Goal: Transaction & Acquisition: Book appointment/travel/reservation

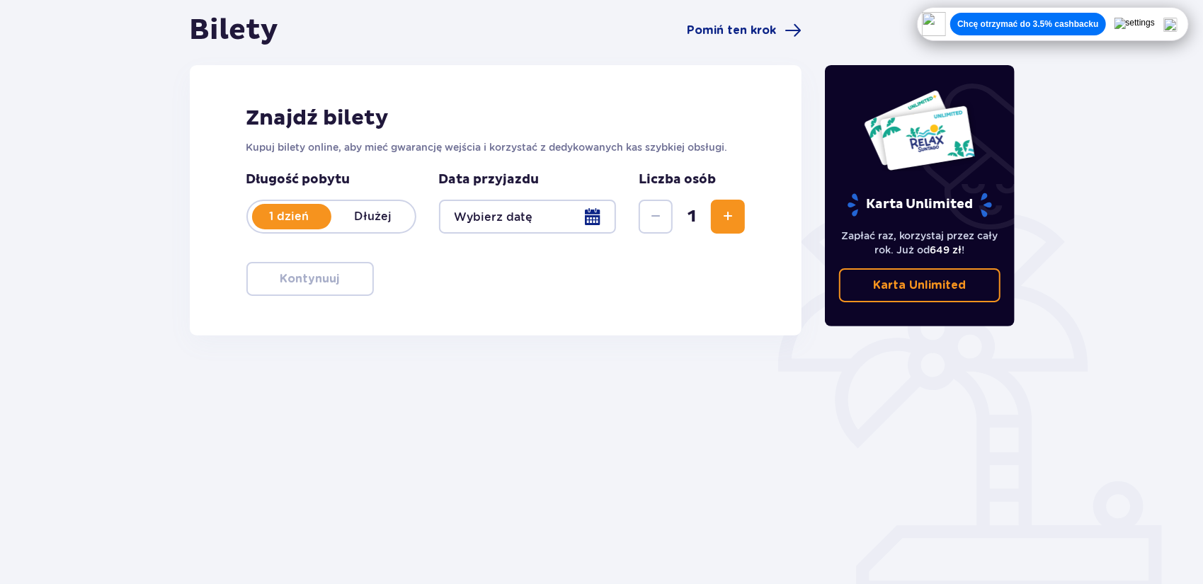
click at [466, 211] on div at bounding box center [528, 217] width 178 height 34
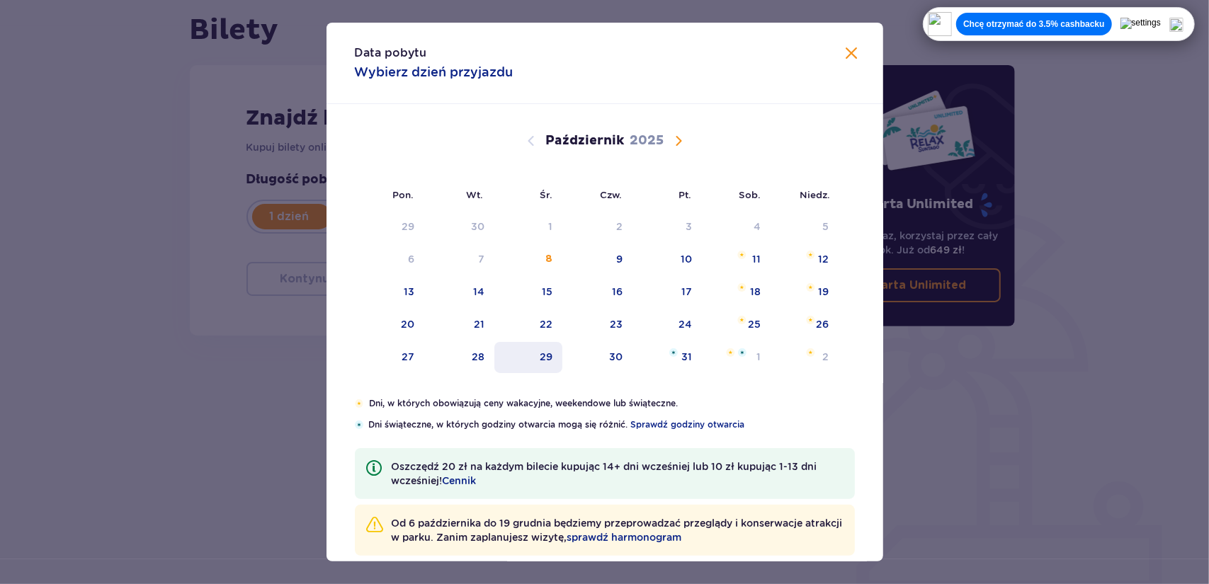
click at [545, 361] on div "29" at bounding box center [546, 357] width 13 height 14
type input "29.10.25"
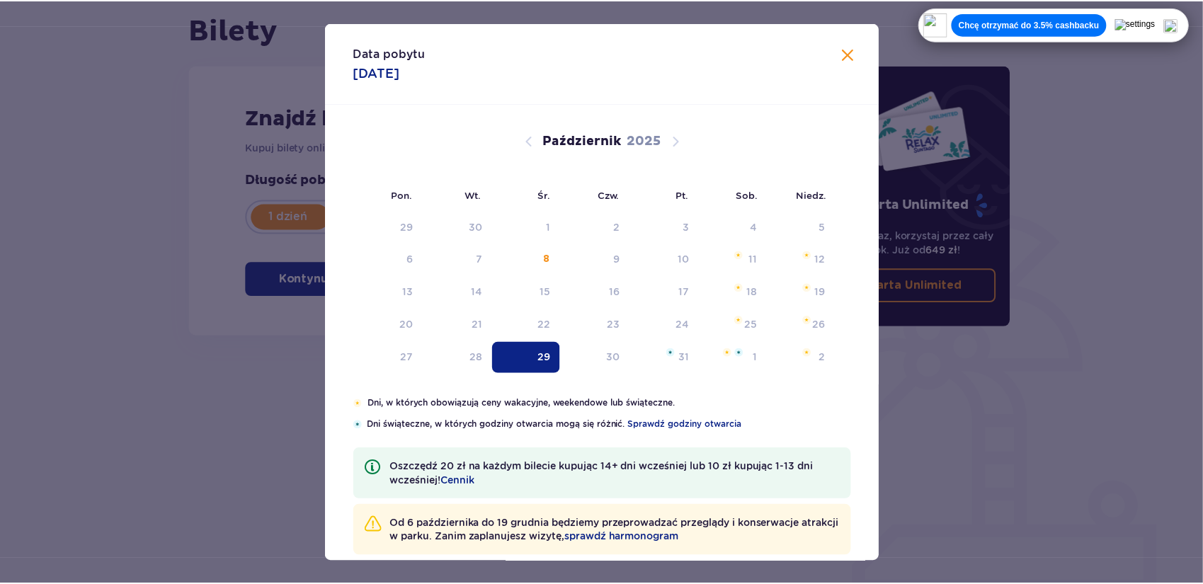
scroll to position [8, 0]
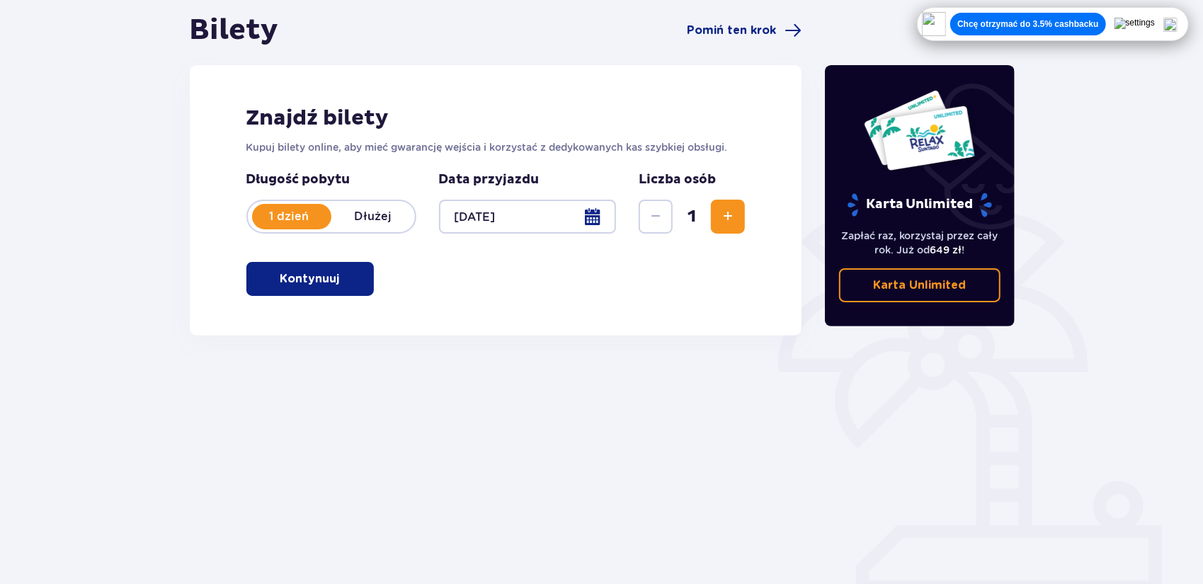
click at [713, 218] on button "Zwiększ" at bounding box center [728, 217] width 34 height 34
click at [351, 279] on button "Kontynuuj" at bounding box center [309, 279] width 127 height 34
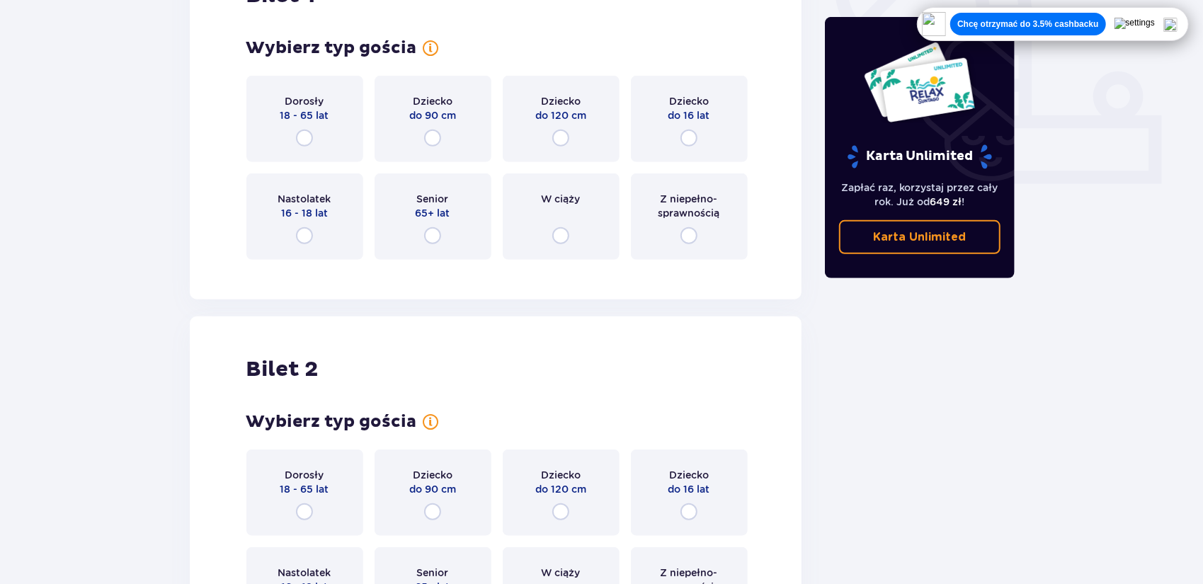
scroll to position [544, 0]
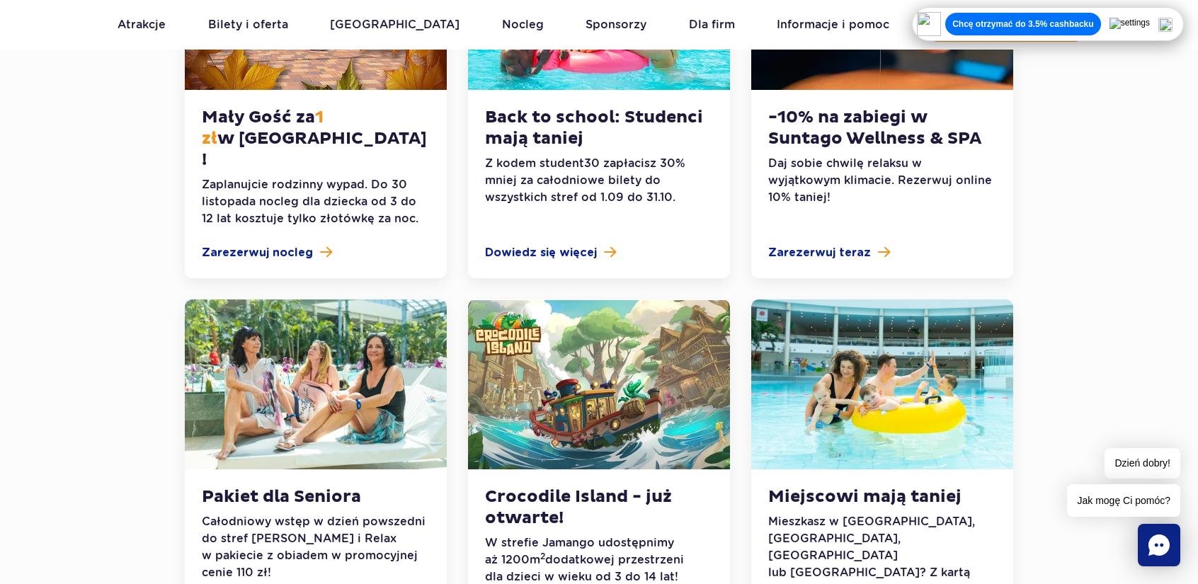
scroll to position [637, 0]
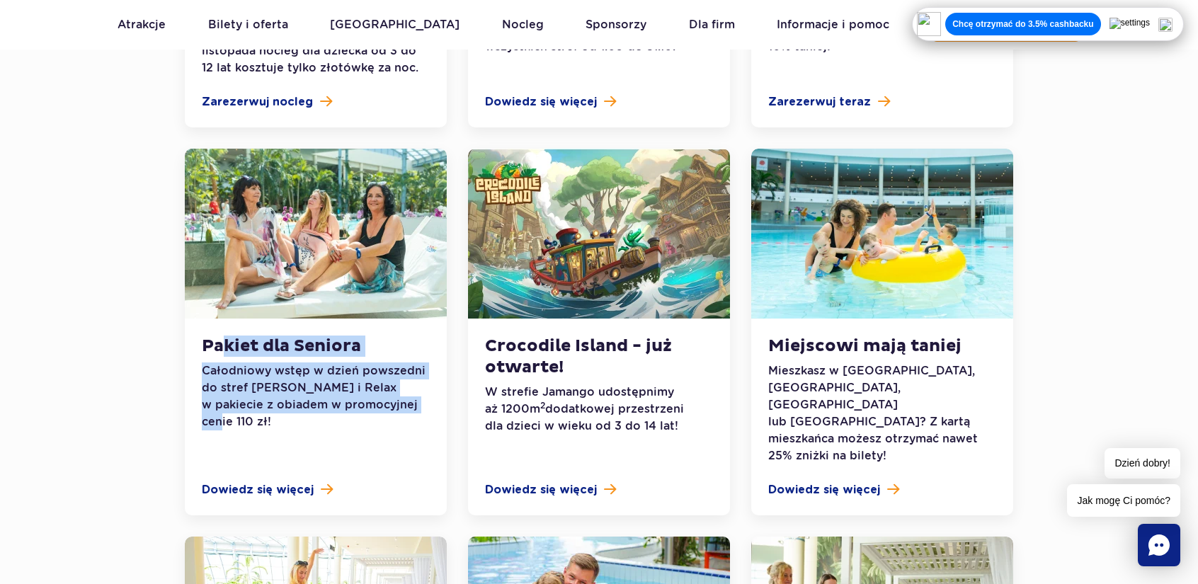
drag, startPoint x: 222, startPoint y: 327, endPoint x: 404, endPoint y: 393, distance: 193.8
click at [404, 393] on div "Pakiet dla Seniora Całodniowy wstęp w dzień powszedni do stref [PERSON_NAME] i …" at bounding box center [316, 417] width 262 height 197
click at [272, 482] on span "Dowiedz się więcej" at bounding box center [258, 490] width 112 height 17
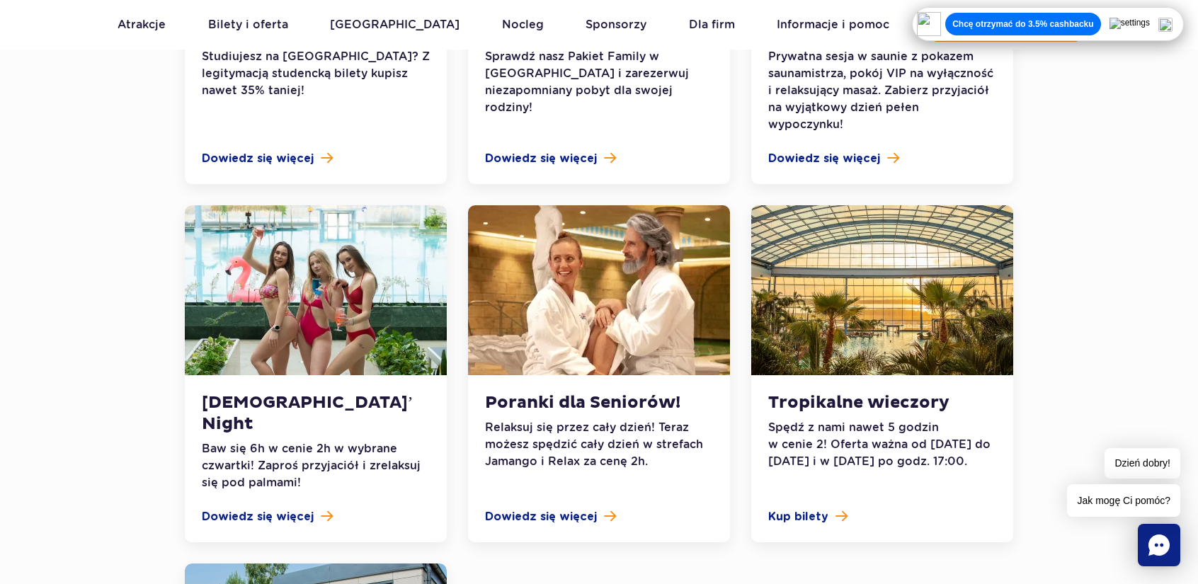
scroll to position [1346, 0]
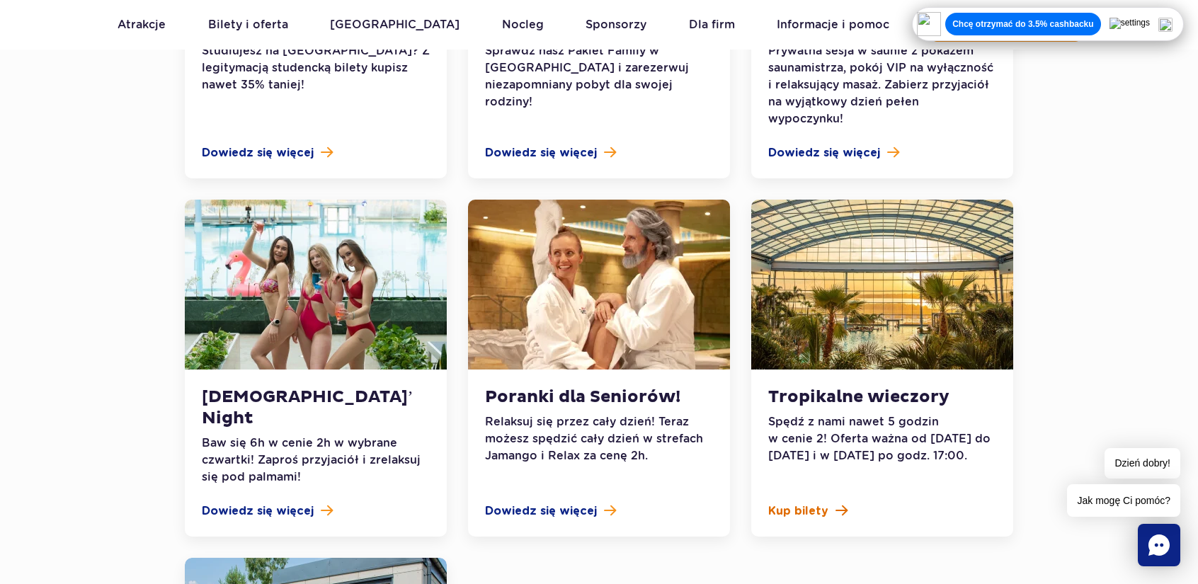
click at [797, 503] on span "Kup bilety" at bounding box center [799, 511] width 60 height 17
click at [1173, 26] on img at bounding box center [1166, 25] width 14 height 14
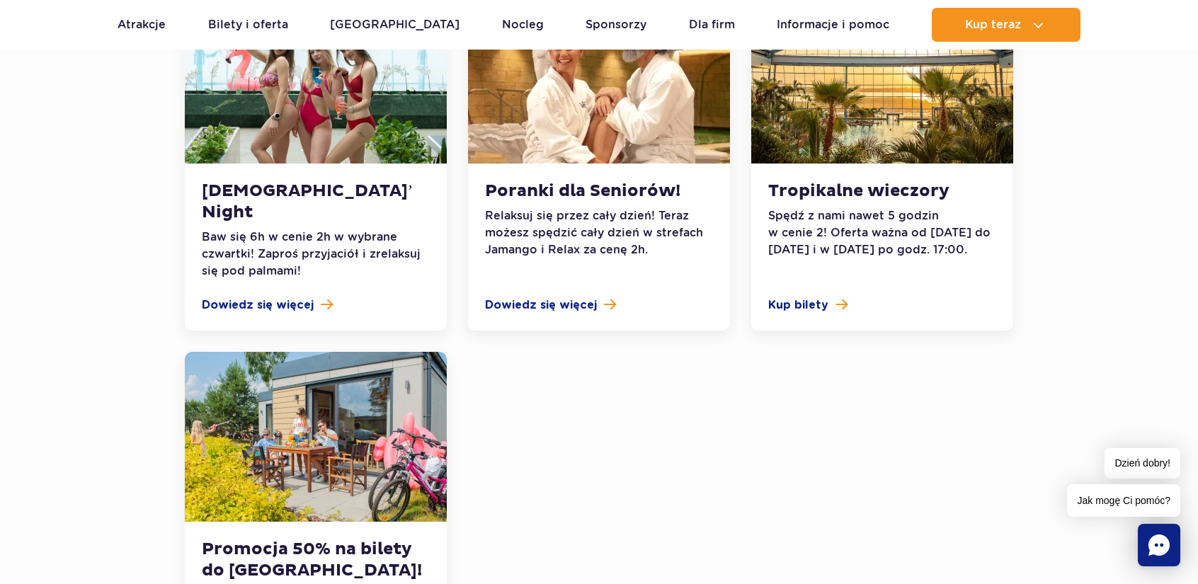
scroll to position [1558, 0]
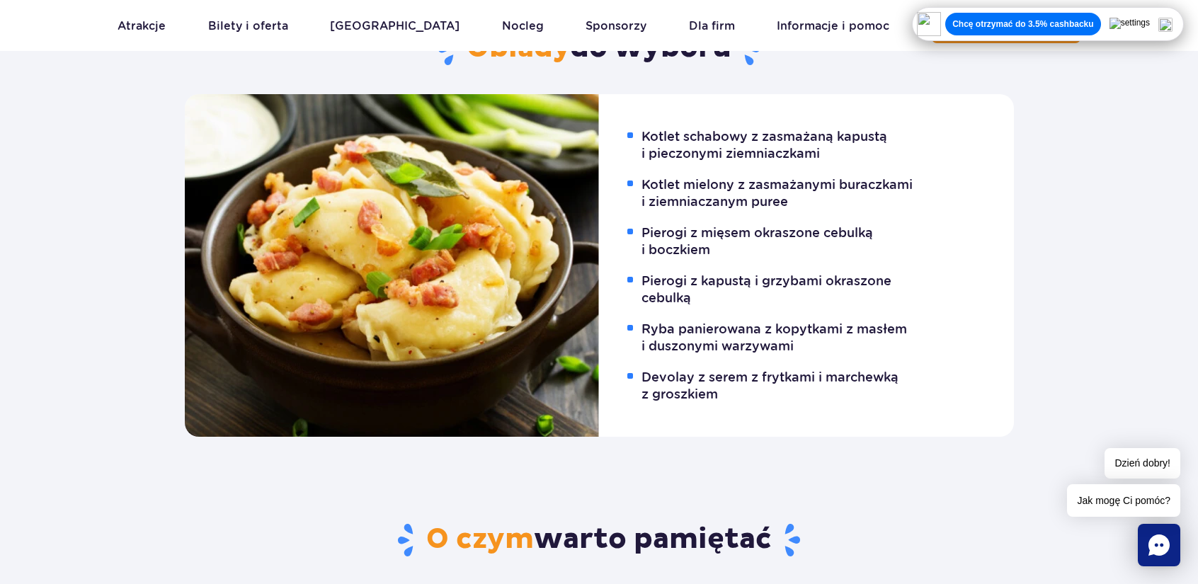
scroll to position [1062, 0]
